Goal: Task Accomplishment & Management: Use online tool/utility

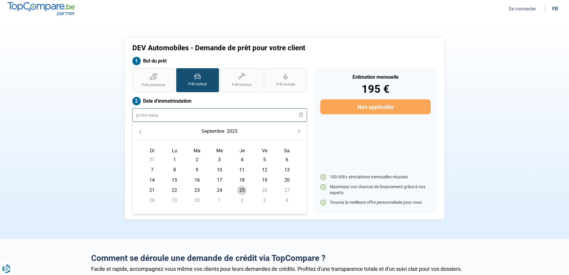
click at [159, 113] on input "text" at bounding box center [219, 114] width 175 height 13
type input "2"
type input "0"
click at [197, 115] on input "text" at bounding box center [219, 114] width 175 height 13
click at [300, 115] on icon at bounding box center [302, 114] width 4 height 4
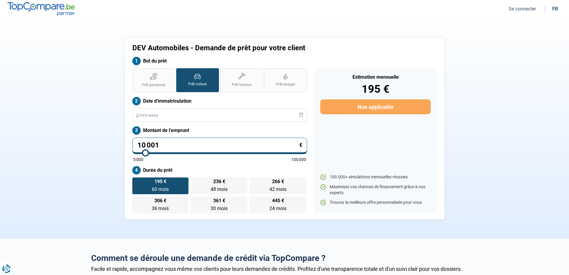
click at [168, 147] on input "10 001" at bounding box center [219, 146] width 175 height 16
type input "1 000"
type input "5000"
type input "100"
type input "5000"
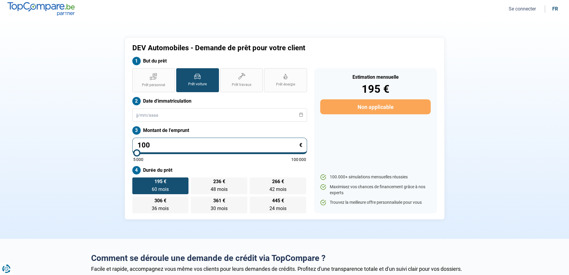
type input "10"
type input "5000"
type input "1"
type input "5000"
type input "0"
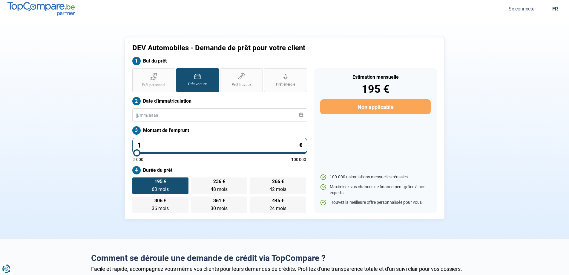
type input "5000"
type input "5 000"
type input "5000"
radio input "true"
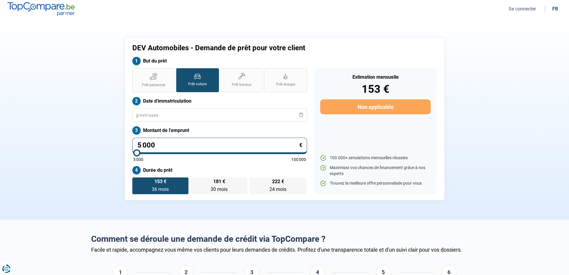
type input "500"
type input "5000"
type input "50"
type input "5000"
type input "5"
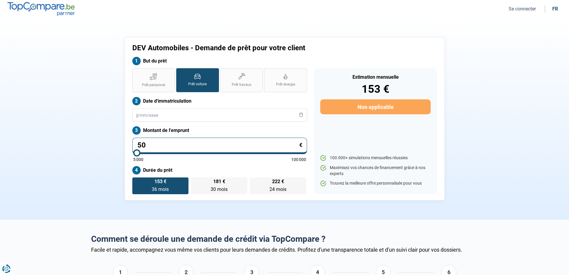
type input "5000"
type input "0"
type input "5000"
type input "8"
type input "5000"
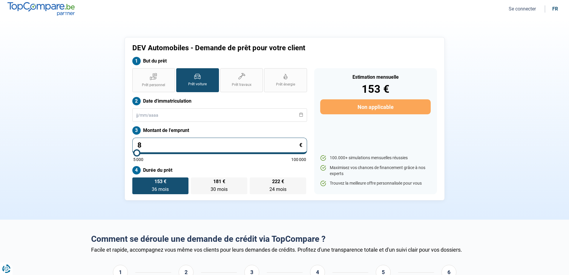
type input "80"
type input "5000"
type input "800"
type input "5000"
type input "8 000"
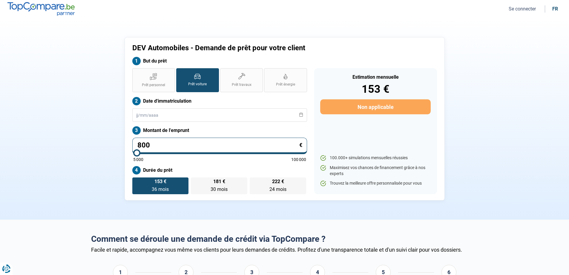
type input "8000"
radio input "false"
